Goal: Navigation & Orientation: Find specific page/section

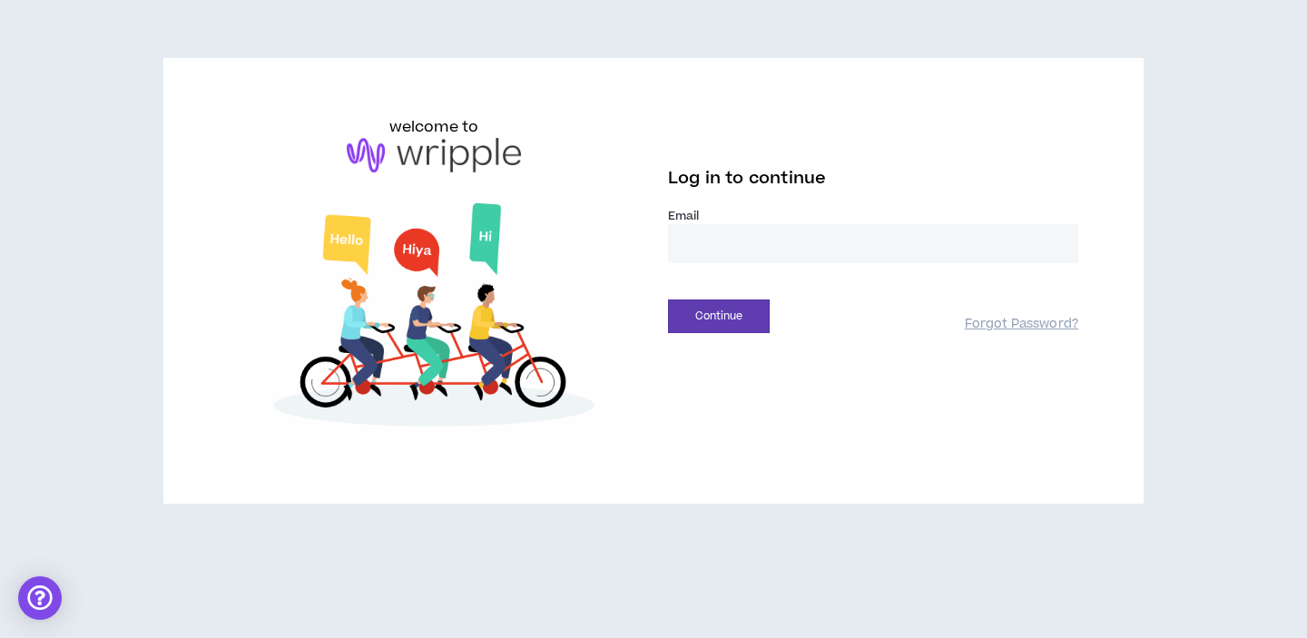
click at [737, 243] on input "email" at bounding box center [873, 243] width 410 height 39
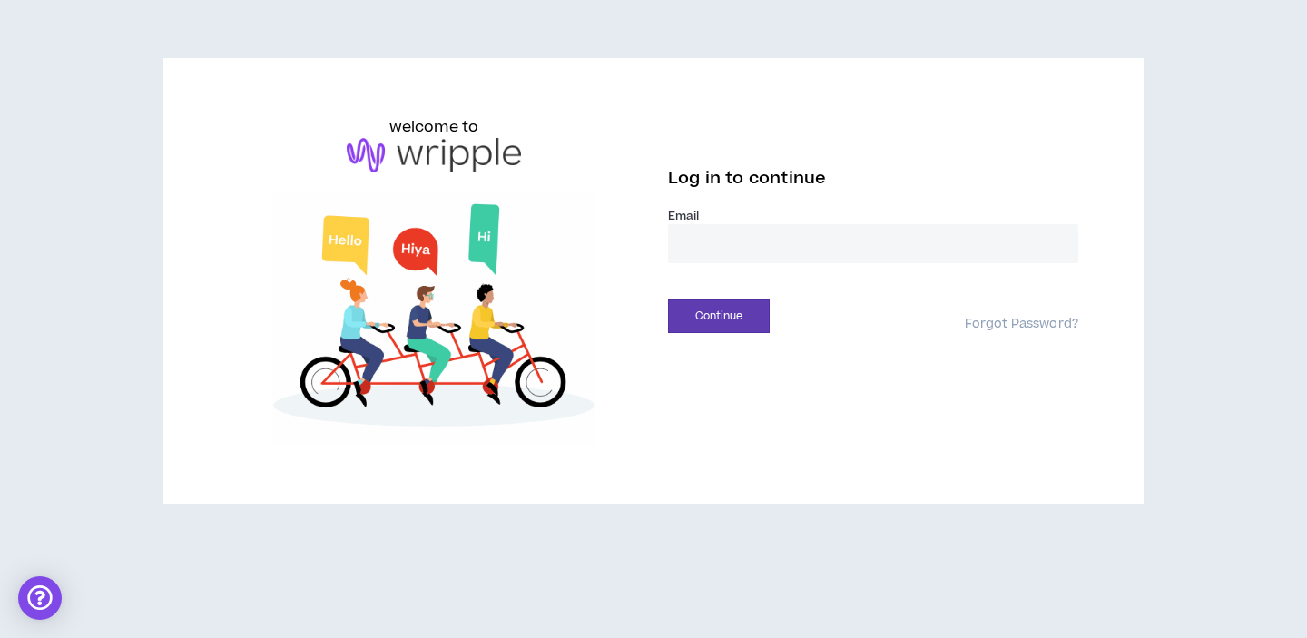
type input "**********"
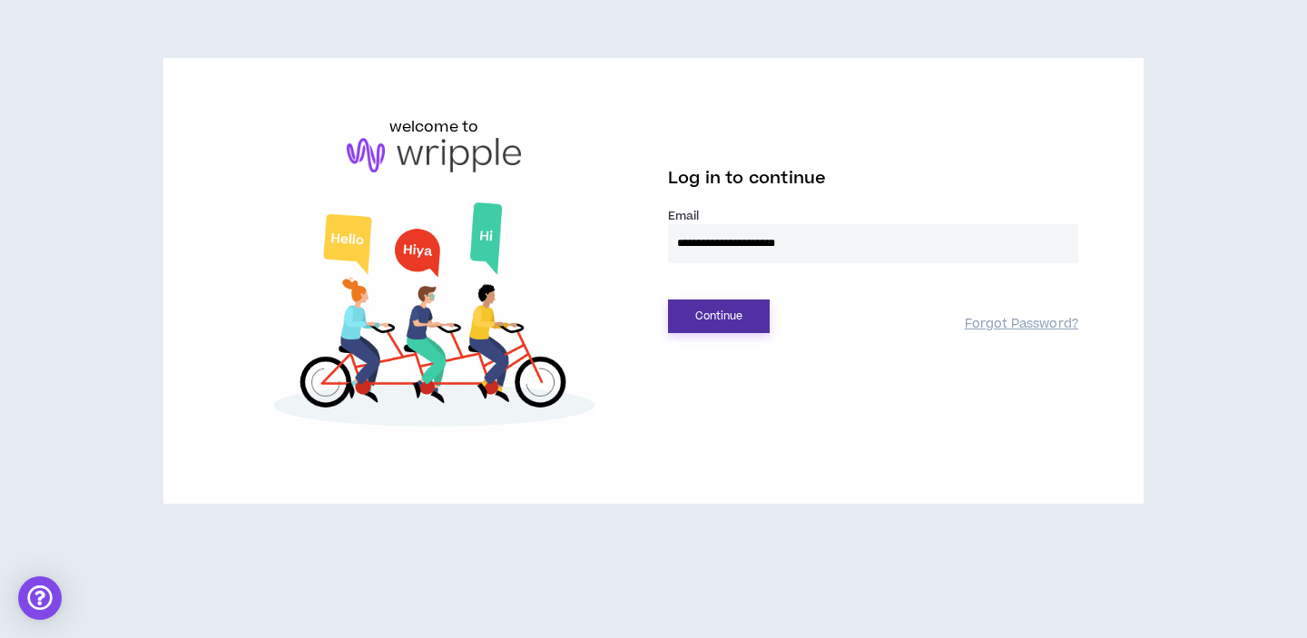
click at [747, 317] on button "Continue" at bounding box center [719, 317] width 102 height 34
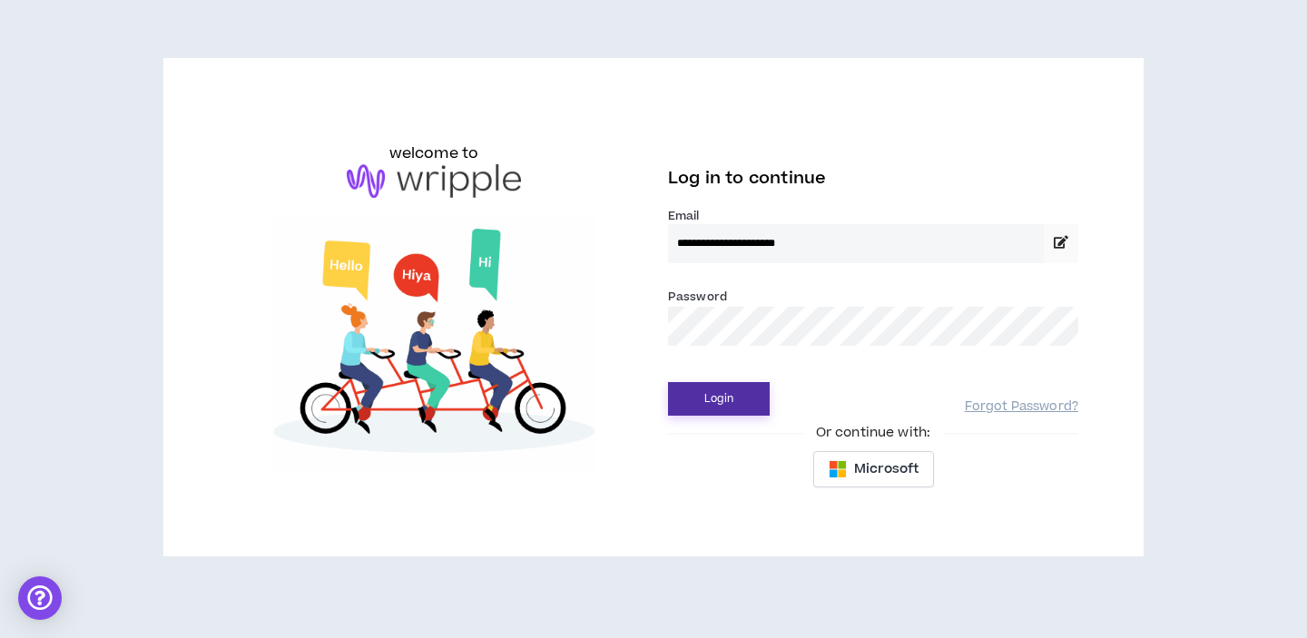
click at [730, 411] on button "Login" at bounding box center [719, 399] width 102 height 34
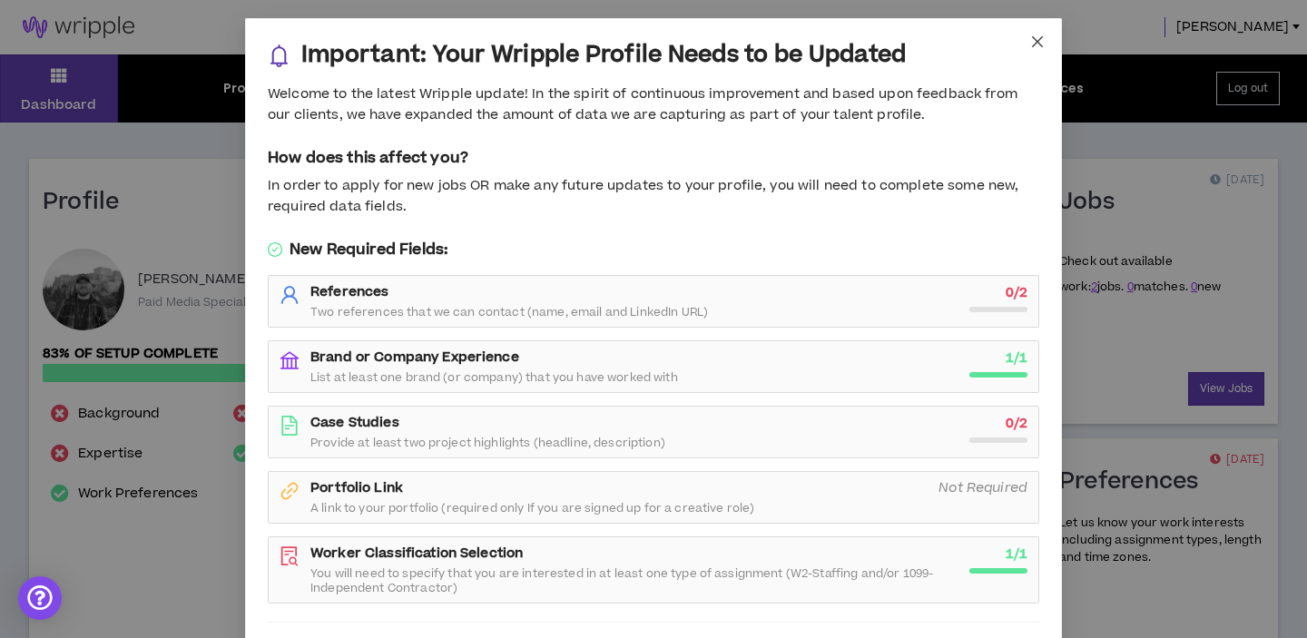
click at [1040, 40] on icon "close" at bounding box center [1037, 41] width 15 height 15
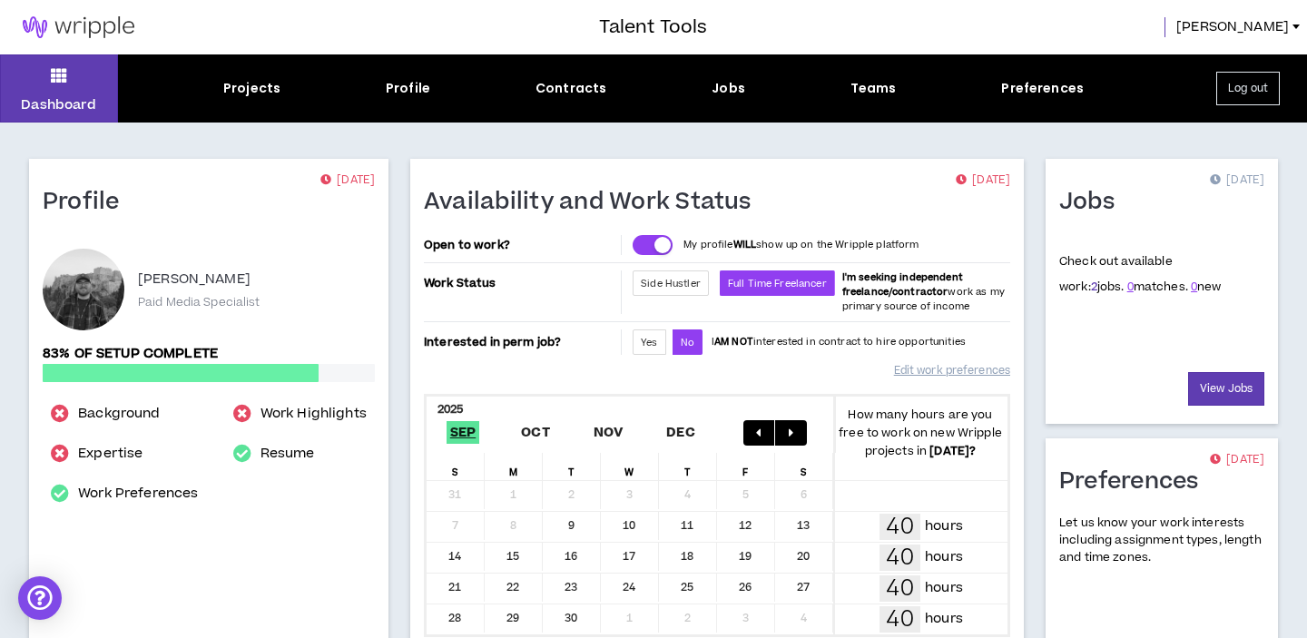
click at [1091, 290] on link "2" at bounding box center [1094, 287] width 6 height 16
